Goal: Navigation & Orientation: Find specific page/section

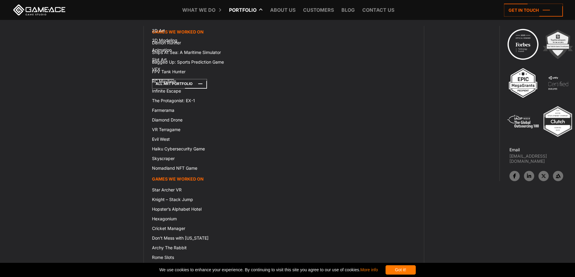
scroll to position [10109, 0]
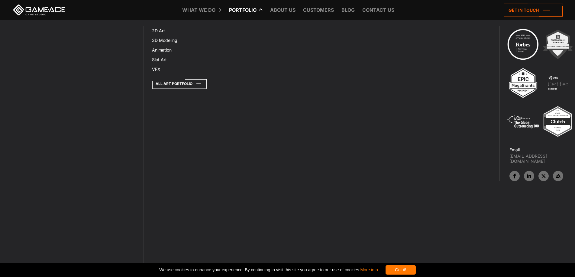
click at [152, 89] on icon at bounding box center [179, 84] width 55 height 10
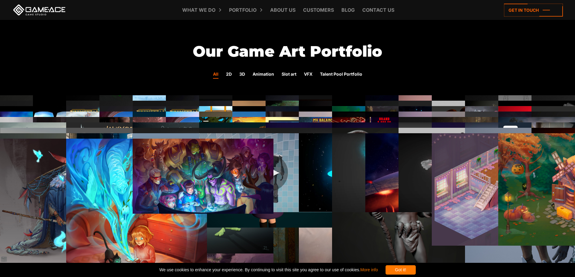
click at [146, 139] on img at bounding box center [203, 176] width 141 height 75
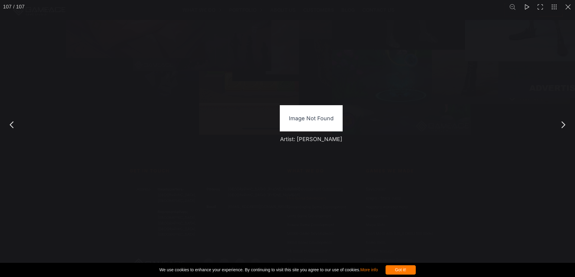
scroll to position [118, 0]
click at [287, 105] on input "Last Name *" at bounding box center [362, 98] width 150 height 14
